Goal: Task Accomplishment & Management: Manage account settings

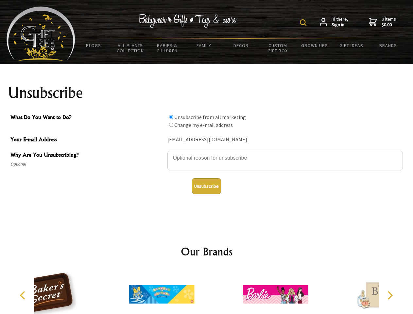
click at [304, 23] on img at bounding box center [303, 22] width 7 height 7
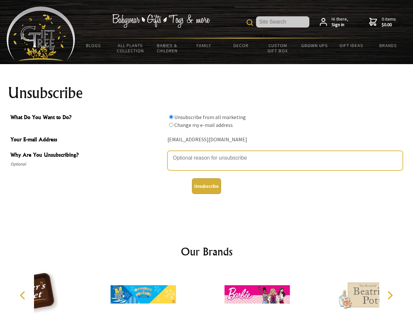
click at [206, 153] on textarea "Why Are You Unsubscribing?" at bounding box center [284, 161] width 235 height 20
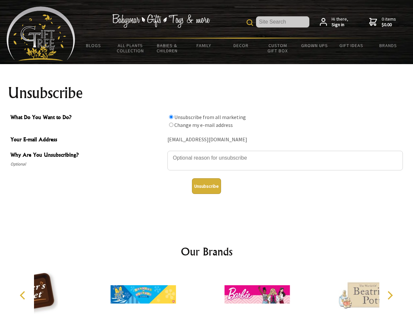
click at [171, 117] on input "What Do You Want to Do?" at bounding box center [171, 117] width 4 height 4
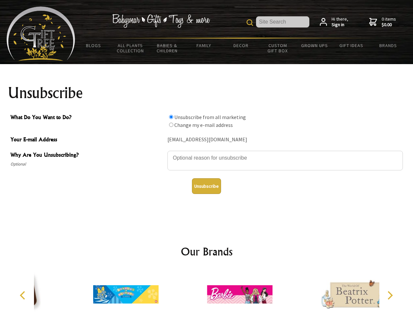
click at [171, 124] on input "What Do You Want to Do?" at bounding box center [171, 125] width 4 height 4
radio input "true"
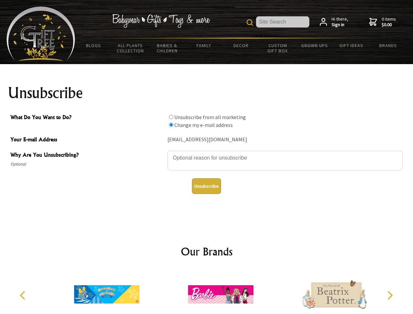
click at [206, 186] on button "Unsubscribe" at bounding box center [206, 186] width 29 height 16
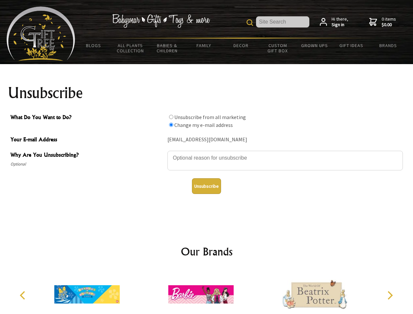
click at [206, 291] on img at bounding box center [200, 294] width 65 height 49
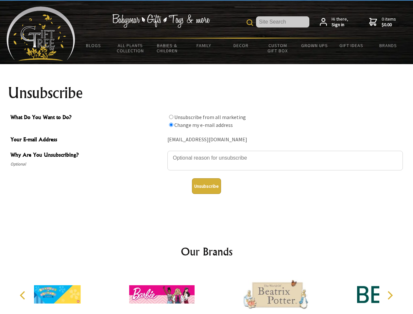
click at [24, 295] on icon "Previous" at bounding box center [23, 295] width 8 height 8
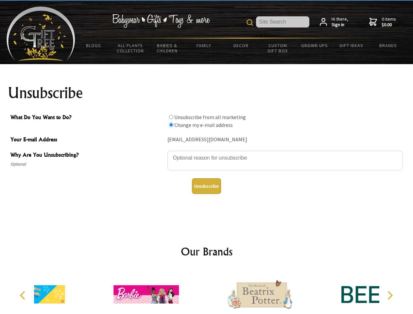
click at [389, 295] on icon "Next" at bounding box center [389, 295] width 8 height 8
